Goal: Book appointment/travel/reservation

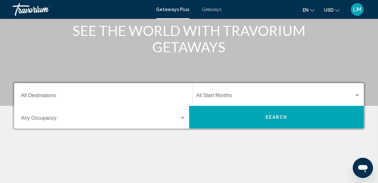
scroll to position [84, 0]
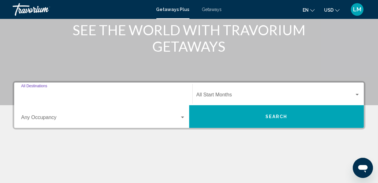
click at [29, 93] on input "Destination All Destinations" at bounding box center [103, 96] width 164 height 6
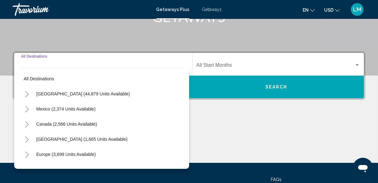
scroll to position [144, 0]
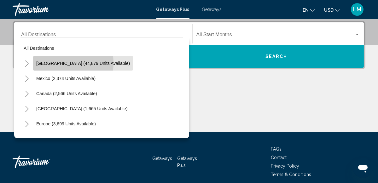
click at [54, 63] on span "[GEOGRAPHIC_DATA] (44,879 units available)" at bounding box center [83, 63] width 94 height 5
type input "**********"
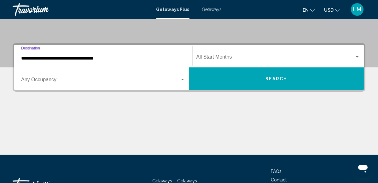
scroll to position [126, 0]
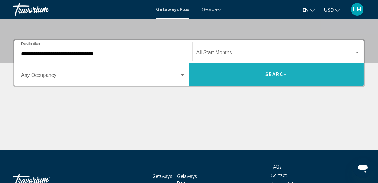
click at [279, 72] on span "Search" at bounding box center [277, 74] width 22 height 5
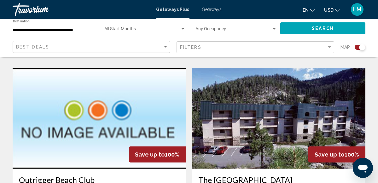
scroll to position [1094, 0]
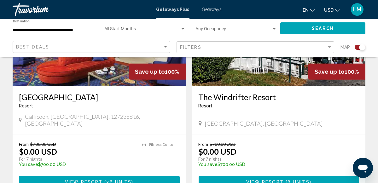
scroll to position [947, 0]
